Goal: Task Accomplishment & Management: Complete application form

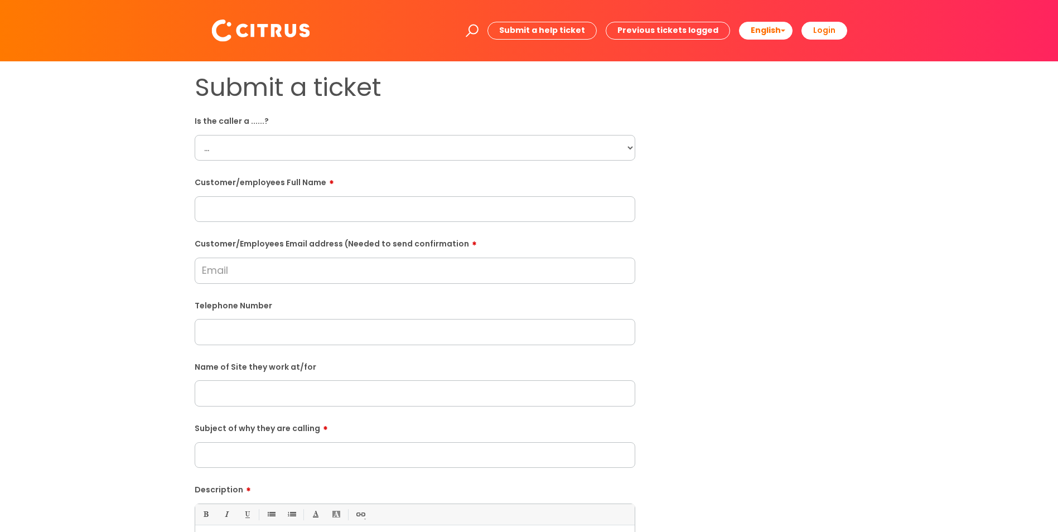
click at [278, 133] on div "Is the caller a ......? ... Citrus Customer Citrus Employee [DEMOGRAPHIC_DATA] …" at bounding box center [415, 136] width 441 height 49
click at [277, 141] on select "... Citrus Customer Citrus Employee [DEMOGRAPHIC_DATA] Supplier" at bounding box center [415, 148] width 441 height 26
select select "Citrus Employee"
click at [195, 135] on select "... Citrus Customer Citrus Employee [DEMOGRAPHIC_DATA] Supplier" at bounding box center [415, 148] width 441 height 26
click at [257, 215] on input "text" at bounding box center [415, 209] width 441 height 26
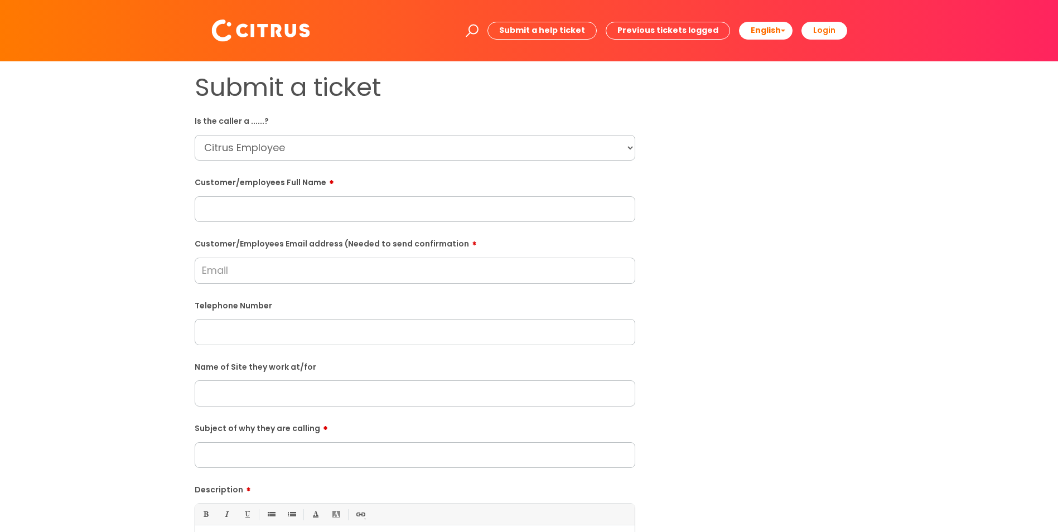
click at [411, 215] on input "text" at bounding box center [415, 209] width 441 height 26
paste input "[PERSON_NAME]"
type input "[PERSON_NAME]"
click at [298, 322] on input "text" at bounding box center [415, 332] width 441 height 26
paste input "07591174857"
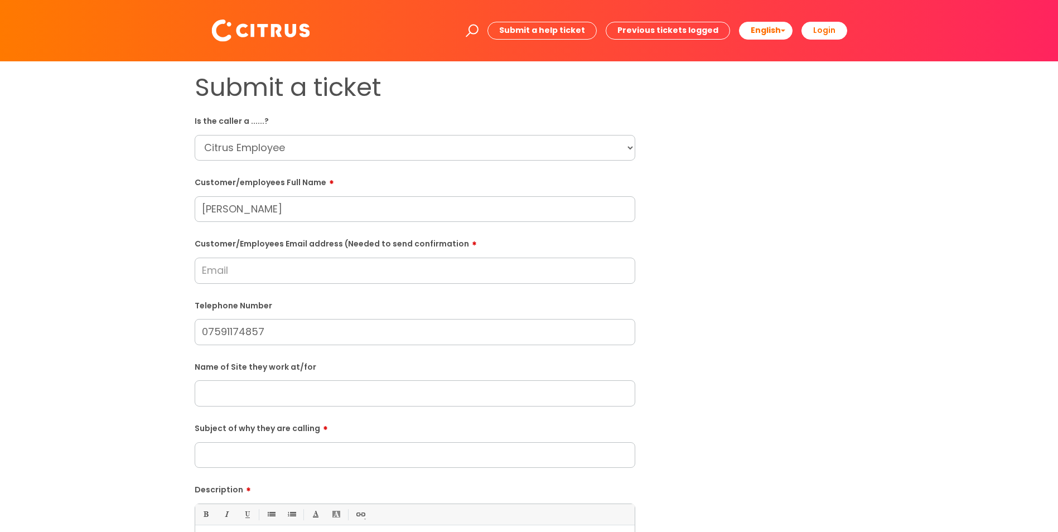
type input "07591174857"
click at [297, 281] on input "Customer/Employees Email address (Needed to send confirmation" at bounding box center [415, 271] width 441 height 26
paste input "[DOMAIN_NAME][EMAIL_ADDRESS][DOMAIN_NAME]"
type input "[DOMAIN_NAME][EMAIL_ADDRESS][DOMAIN_NAME]"
click at [291, 398] on input "text" at bounding box center [415, 395] width 441 height 26
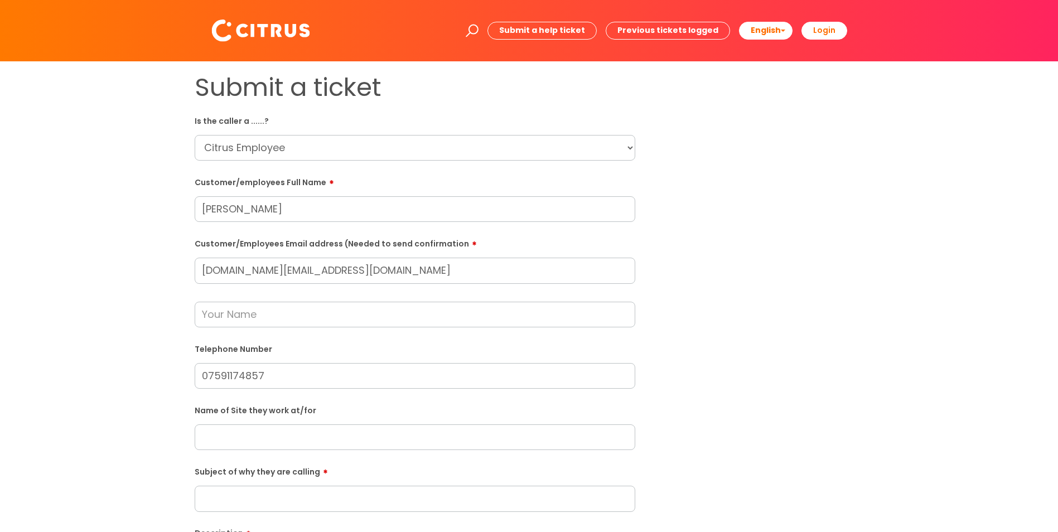
click at [285, 324] on input "text" at bounding box center [415, 315] width 441 height 26
type input "[PERSON_NAME]"
click at [274, 449] on input "text" at bounding box center [415, 438] width 441 height 26
click at [289, 498] on input "Subject of why they are calling" at bounding box center [415, 499] width 441 height 26
click at [300, 430] on input "text" at bounding box center [415, 438] width 441 height 26
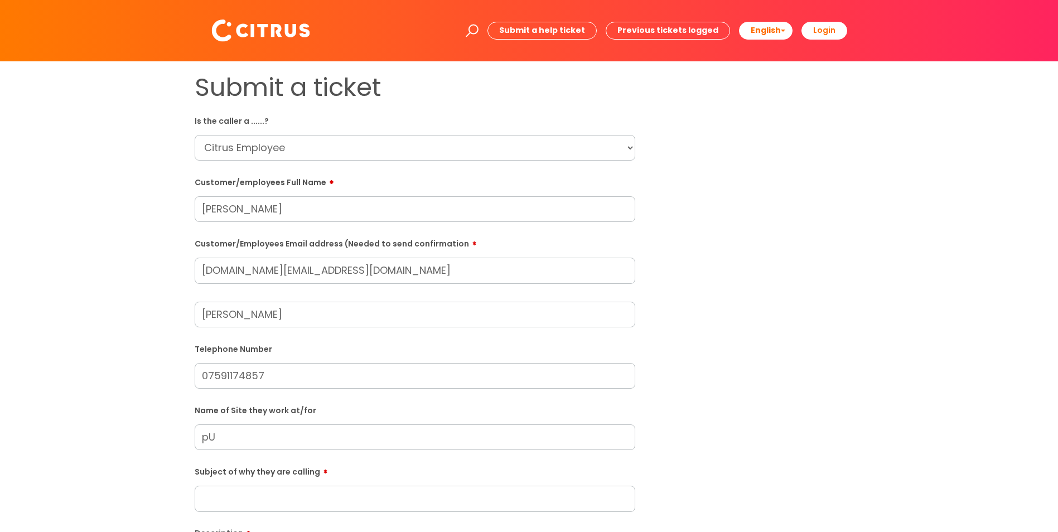
type input "p"
type input "Pub in [GEOGRAPHIC_DATA]"
click at [273, 490] on input "Subject of why they are calling" at bounding box center [415, 499] width 441 height 26
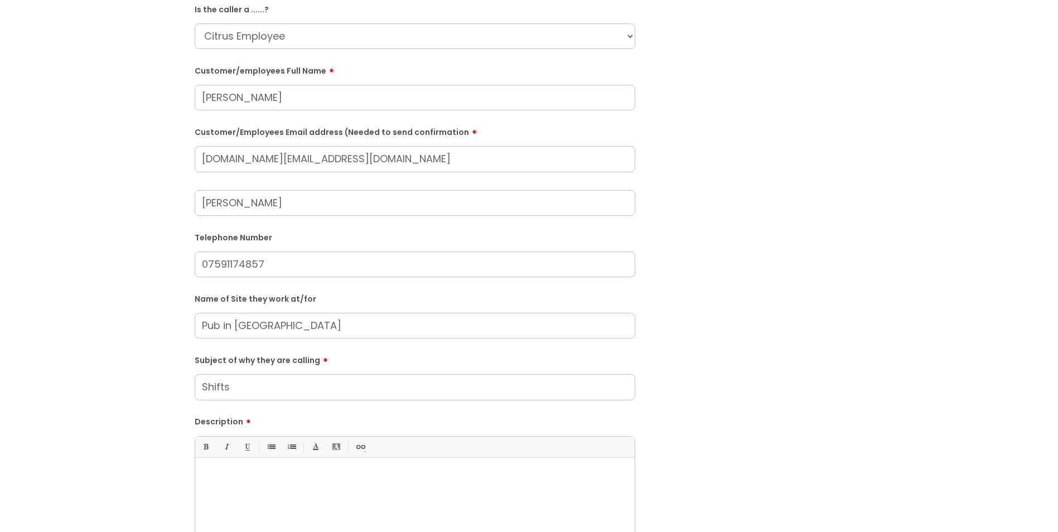
type input "Shifts"
click at [268, 475] on p at bounding box center [415, 477] width 423 height 10
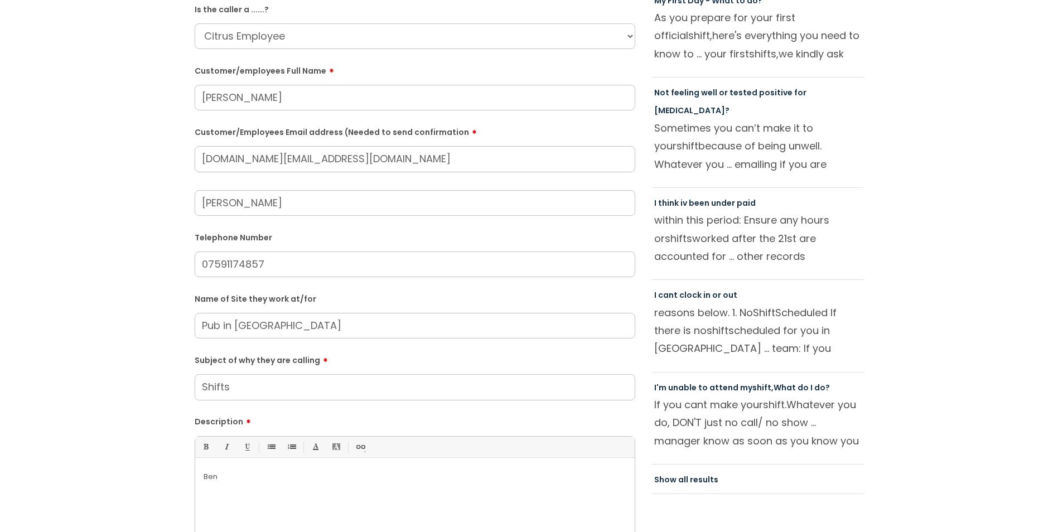
click at [310, 495] on div "Ben" at bounding box center [415, 502] width 440 height 77
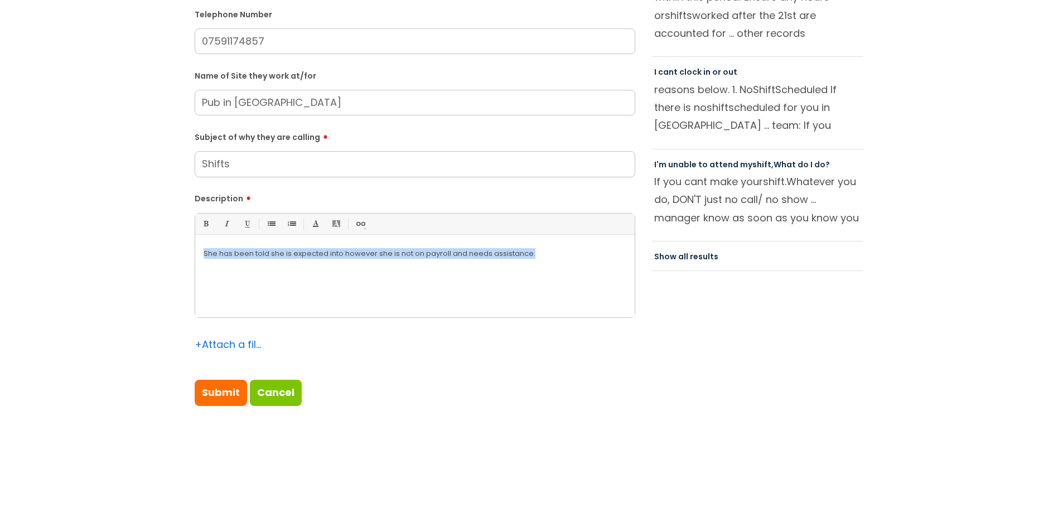
drag, startPoint x: 552, startPoint y: 262, endPoint x: 85, endPoint y: 228, distance: 468.2
click at [83, 228] on div "Submit a ticket Is the caller a ......? ... Citrus Customer Citrus Employee [DE…" at bounding box center [529, 81] width 1036 height 686
copy p "She has been told she is expected into however she is not on payroll and needs …"
click at [234, 382] on input "Submit" at bounding box center [221, 393] width 52 height 26
type input "Please Wait..."
